Goal: Find specific page/section: Find specific page/section

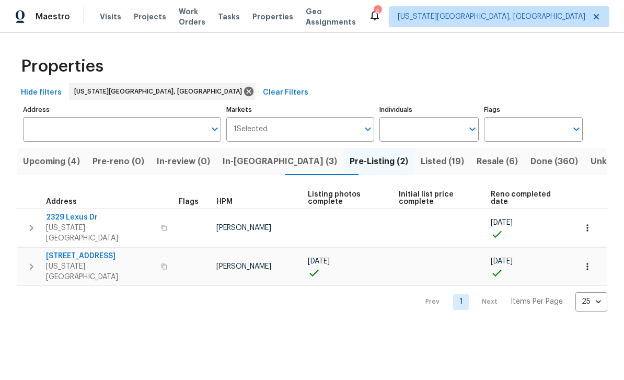
click at [154, 19] on span "Projects" at bounding box center [150, 16] width 32 height 10
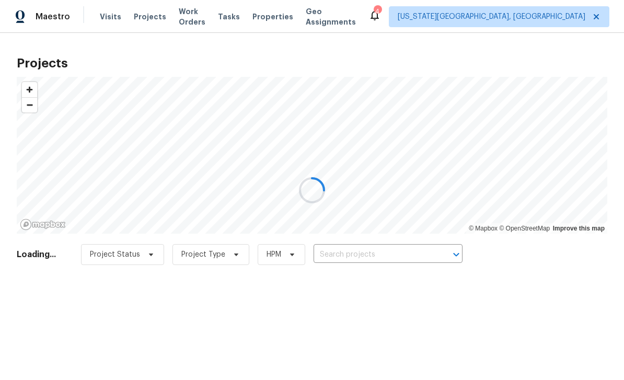
click at [386, 253] on div at bounding box center [312, 190] width 624 height 380
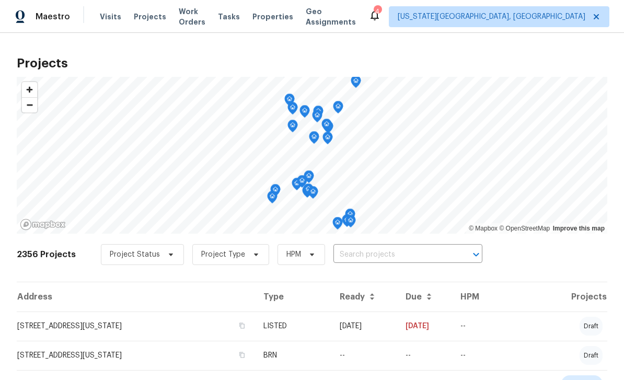
click at [401, 254] on input "text" at bounding box center [393, 255] width 120 height 16
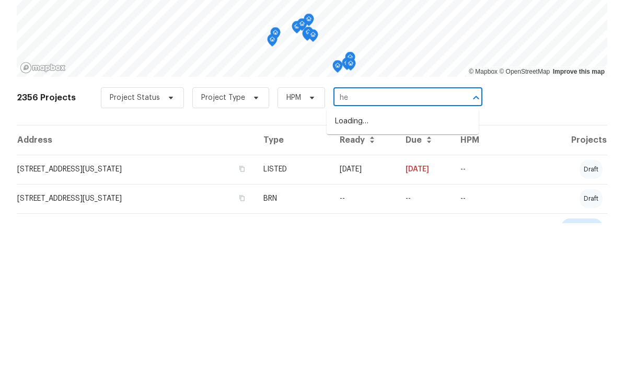
type input "hen"
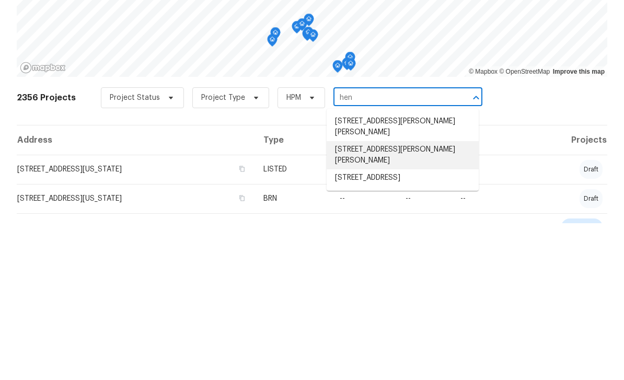
click at [388, 298] on li "10086 Henman Ter, Peyton, CO 80831" at bounding box center [403, 312] width 152 height 28
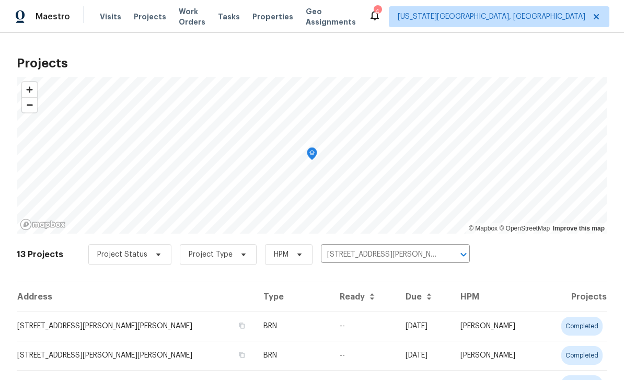
click at [137, 322] on td "10086 Henman Ter, Peyton, CO 80831" at bounding box center [136, 325] width 238 height 29
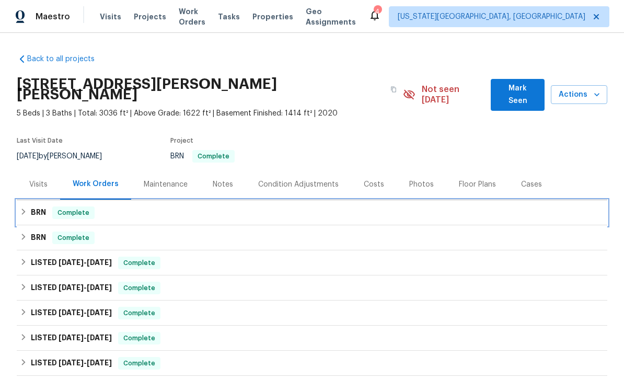
click at [318, 200] on div "BRN Complete" at bounding box center [312, 212] width 590 height 25
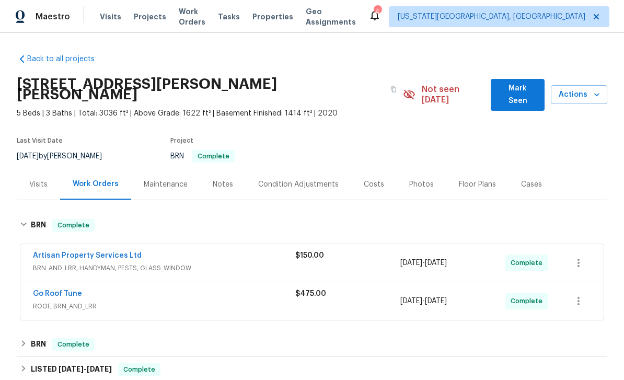
click at [231, 301] on span "ROOF, BRN_AND_LRR" at bounding box center [164, 306] width 262 height 10
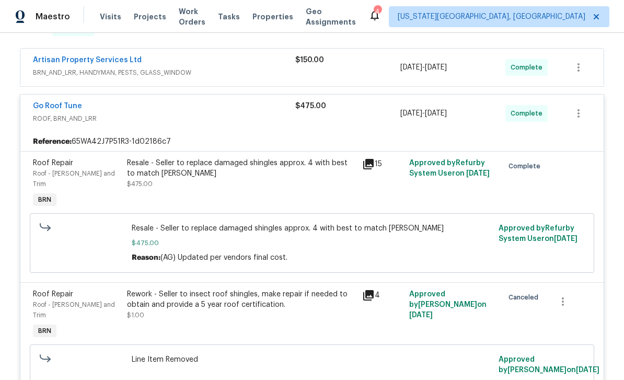
scroll to position [207, 0]
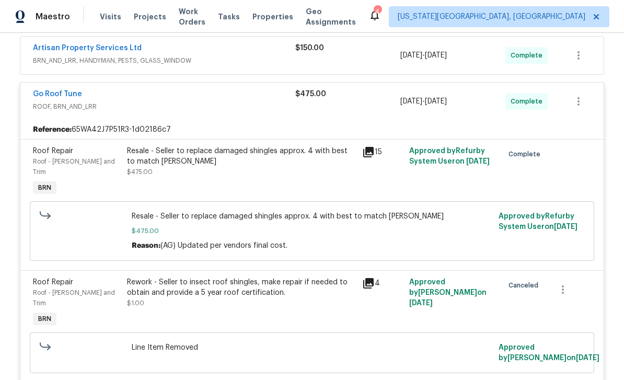
click at [292, 153] on div "Resale - Seller to replace damaged shingles approx. 4 with best to match shingle" at bounding box center [241, 156] width 229 height 21
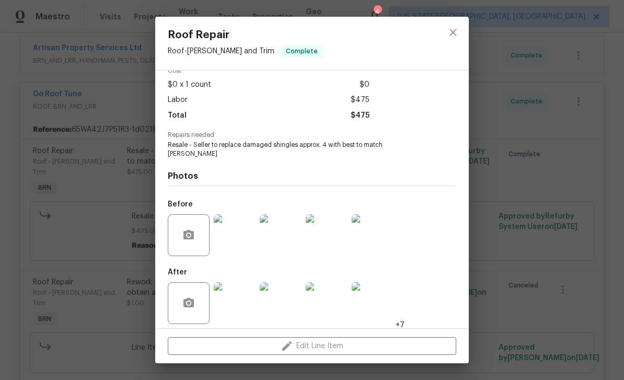
scroll to position [52, 0]
click at [247, 301] on img at bounding box center [235, 303] width 42 height 42
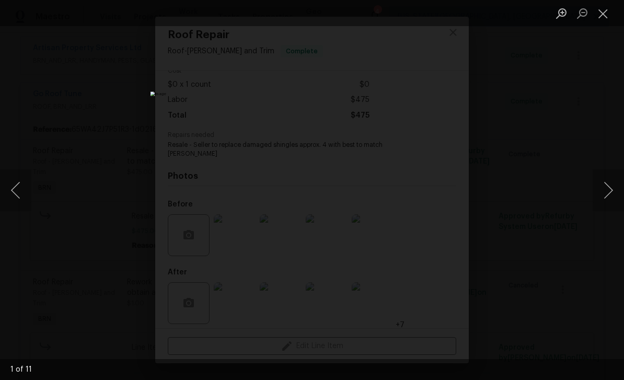
click at [607, 188] on button "Next image" at bounding box center [607, 190] width 31 height 42
click at [607, 176] on button "Next image" at bounding box center [607, 190] width 31 height 42
click at [608, 189] on button "Next image" at bounding box center [607, 190] width 31 height 42
click at [607, 182] on button "Next image" at bounding box center [607, 190] width 31 height 42
click at [599, 13] on button "Close lightbox" at bounding box center [602, 13] width 21 height 18
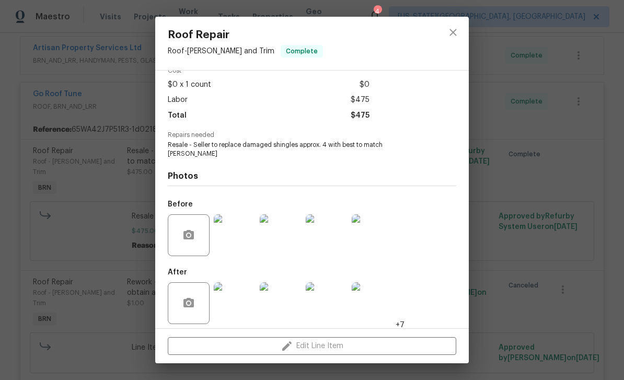
click at [243, 231] on img at bounding box center [235, 235] width 42 height 42
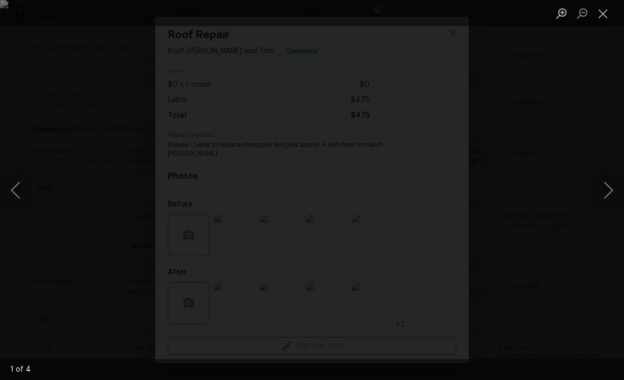
click at [600, 180] on button "Next image" at bounding box center [607, 190] width 31 height 42
click at [606, 191] on button "Next image" at bounding box center [607, 190] width 31 height 42
click at [609, 187] on button "Next image" at bounding box center [607, 190] width 31 height 42
click at [603, 18] on button "Close lightbox" at bounding box center [602, 13] width 21 height 18
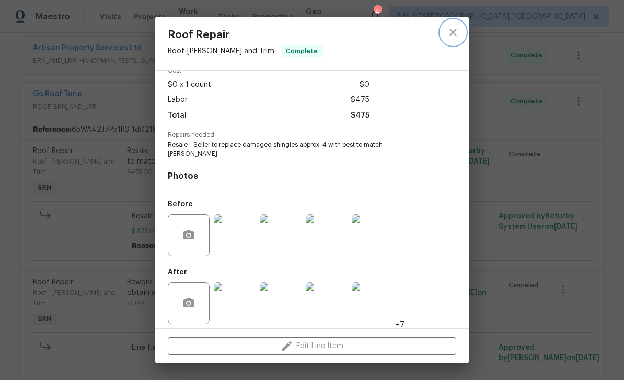
click at [459, 30] on icon "close" at bounding box center [453, 32] width 13 height 13
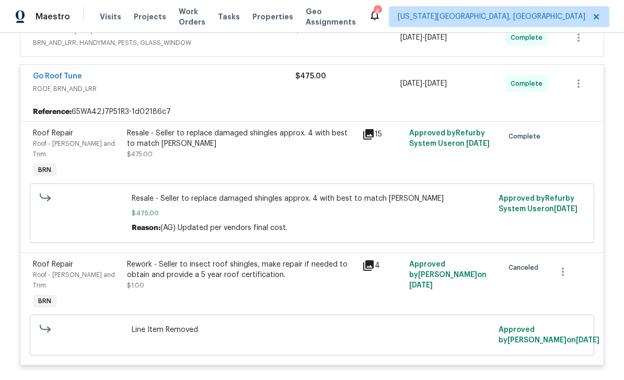
scroll to position [225, 0]
click at [181, 129] on div "Resale - Seller to replace damaged shingles approx. 4 with best to match shingle" at bounding box center [241, 139] width 229 height 21
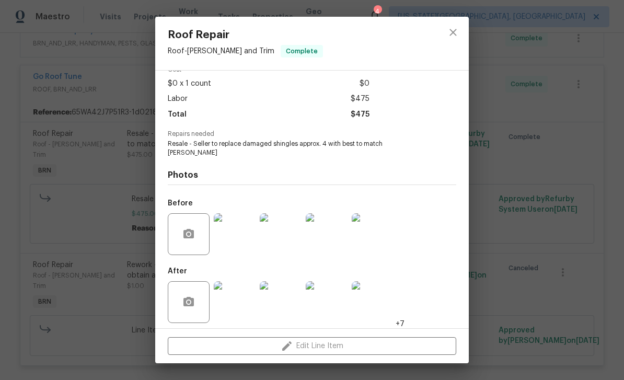
scroll to position [52, 0]
click at [239, 292] on img at bounding box center [235, 303] width 42 height 42
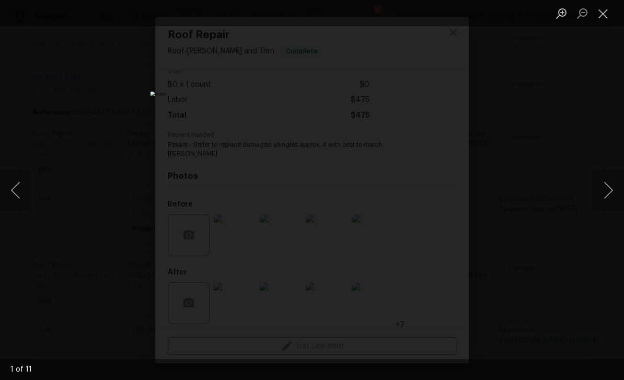
click at [608, 186] on button "Next image" at bounding box center [607, 190] width 31 height 42
click at [606, 195] on button "Next image" at bounding box center [607, 190] width 31 height 42
click at [597, 189] on button "Next image" at bounding box center [607, 190] width 31 height 42
click at [611, 184] on button "Next image" at bounding box center [607, 190] width 31 height 42
click at [611, 185] on button "Next image" at bounding box center [607, 190] width 31 height 42
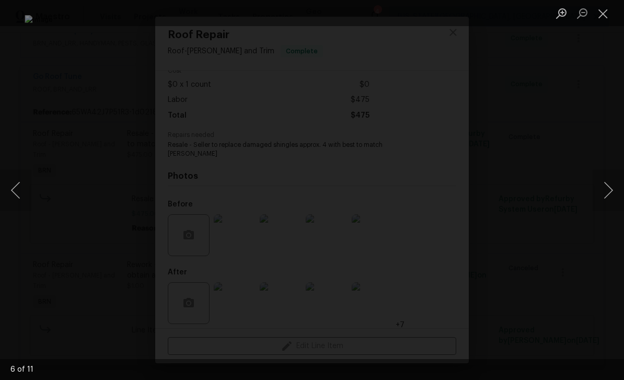
click at [596, 192] on button "Next image" at bounding box center [607, 190] width 31 height 42
click at [605, 186] on button "Next image" at bounding box center [607, 190] width 31 height 42
click at [606, 185] on button "Next image" at bounding box center [607, 190] width 31 height 42
click at [599, 195] on button "Next image" at bounding box center [607, 190] width 31 height 42
click at [610, 181] on button "Next image" at bounding box center [607, 190] width 31 height 42
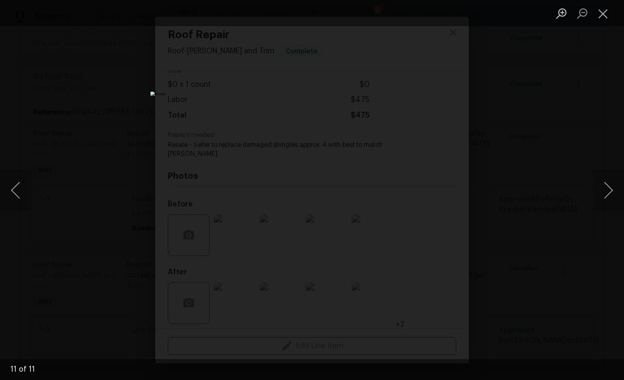
click at [611, 189] on button "Next image" at bounding box center [607, 190] width 31 height 42
click at [604, 191] on button "Next image" at bounding box center [607, 190] width 31 height 42
